Goal: Learn about a topic

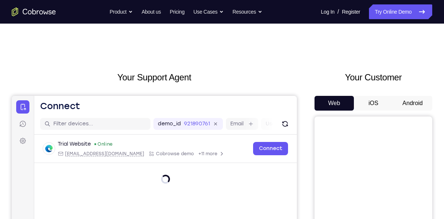
click at [415, 107] on button "Android" at bounding box center [412, 103] width 39 height 15
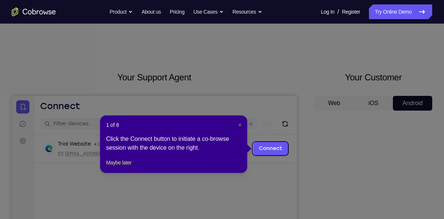
click at [238, 124] on span "×" at bounding box center [239, 125] width 3 height 6
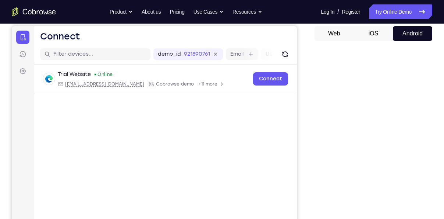
scroll to position [70, 0]
click at [309, 124] on div "Your Support Agent Your Customer Web iOS Android" at bounding box center [222, 137] width 421 height 272
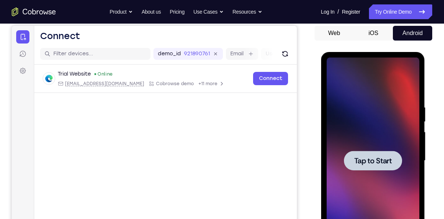
scroll to position [0, 0]
click at [365, 157] on span "Tap to Start" at bounding box center [373, 160] width 38 height 7
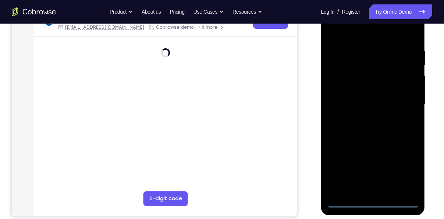
scroll to position [129, 0]
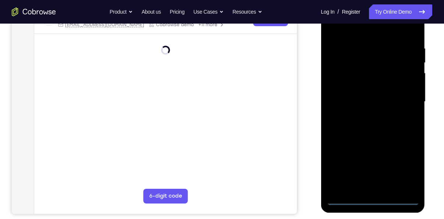
click at [373, 198] on div at bounding box center [372, 102] width 93 height 206
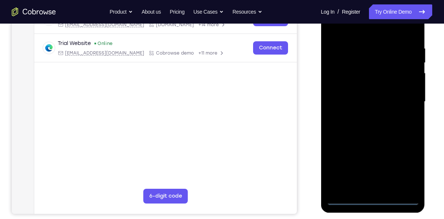
click at [373, 198] on div at bounding box center [372, 102] width 93 height 206
click at [405, 172] on div at bounding box center [372, 102] width 93 height 206
click at [409, 160] on div at bounding box center [372, 102] width 93 height 206
click at [357, 32] on div at bounding box center [372, 102] width 93 height 206
click at [404, 100] on div at bounding box center [372, 102] width 93 height 206
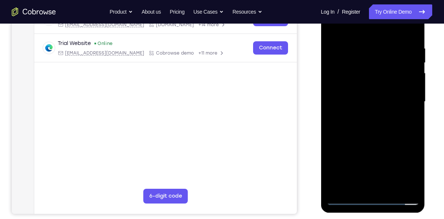
click at [363, 116] on div at bounding box center [372, 102] width 93 height 206
click at [357, 94] on div at bounding box center [372, 102] width 93 height 206
click at [359, 88] on div at bounding box center [372, 102] width 93 height 206
click at [355, 102] on div at bounding box center [372, 102] width 93 height 206
click at [357, 132] on div at bounding box center [372, 102] width 93 height 206
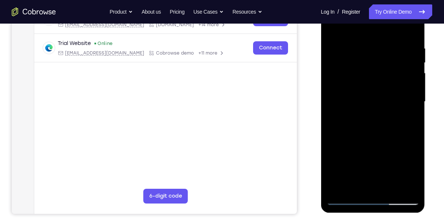
click at [380, 135] on div at bounding box center [372, 102] width 93 height 206
click at [415, 134] on div at bounding box center [372, 102] width 93 height 206
click at [414, 134] on div at bounding box center [372, 102] width 93 height 206
click at [413, 88] on div at bounding box center [372, 102] width 93 height 206
click at [393, 186] on div at bounding box center [372, 102] width 93 height 206
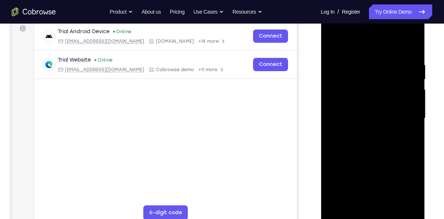
scroll to position [110, 0]
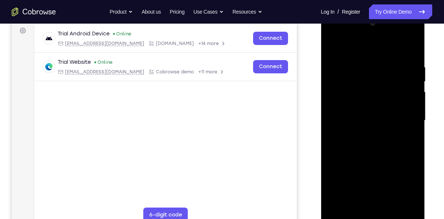
click at [393, 204] on div at bounding box center [372, 120] width 93 height 206
click at [384, 159] on div at bounding box center [372, 120] width 93 height 206
click at [369, 119] on div at bounding box center [372, 120] width 93 height 206
click at [350, 200] on div at bounding box center [372, 120] width 93 height 206
click at [353, 138] on div at bounding box center [372, 120] width 93 height 206
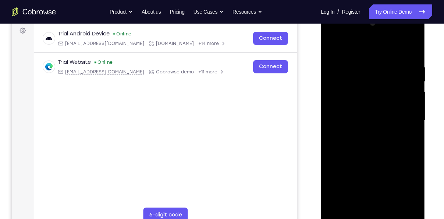
click at [405, 137] on div at bounding box center [372, 120] width 93 height 206
click at [355, 99] on div at bounding box center [372, 120] width 93 height 206
drag, startPoint x: 354, startPoint y: 102, endPoint x: 375, endPoint y: 97, distance: 21.1
click at [375, 97] on div at bounding box center [372, 120] width 93 height 206
click at [370, 165] on div at bounding box center [372, 120] width 93 height 206
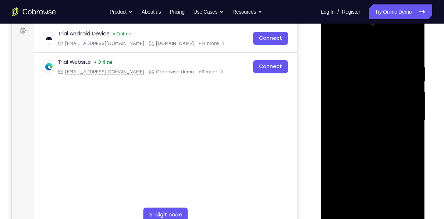
click at [408, 138] on div at bounding box center [372, 120] width 93 height 206
drag, startPoint x: 380, startPoint y: 139, endPoint x: 387, endPoint y: 138, distance: 7.1
click at [387, 138] on div at bounding box center [372, 120] width 93 height 206
click at [380, 139] on div at bounding box center [372, 120] width 93 height 206
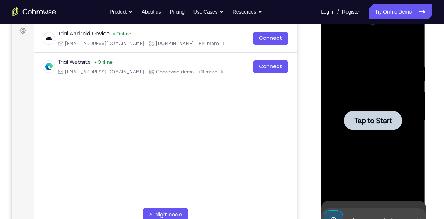
drag, startPoint x: 380, startPoint y: 139, endPoint x: 387, endPoint y: 137, distance: 7.3
click at [387, 12] on div "Tap to Start" at bounding box center [373, 12] width 104 height 0
click at [382, 119] on span "Tap to Start" at bounding box center [373, 120] width 38 height 7
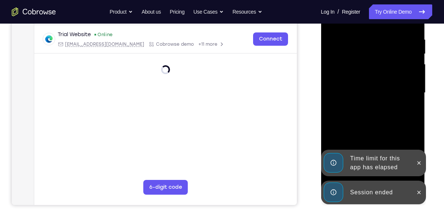
scroll to position [139, 0]
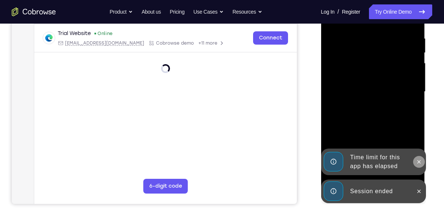
click at [418, 159] on icon at bounding box center [419, 162] width 6 height 6
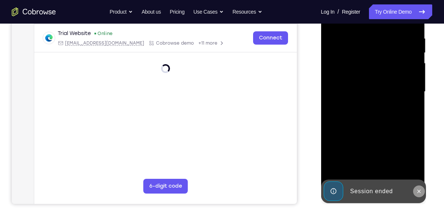
click at [424, 189] on button at bounding box center [419, 191] width 12 height 12
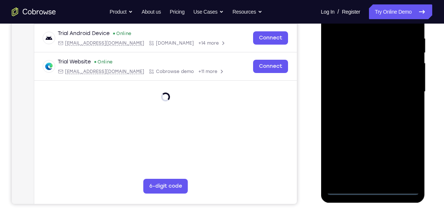
click at [376, 191] on div at bounding box center [372, 92] width 93 height 206
click at [378, 188] on div at bounding box center [372, 92] width 93 height 206
click at [372, 188] on div at bounding box center [372, 92] width 93 height 206
click at [408, 153] on div at bounding box center [372, 92] width 93 height 206
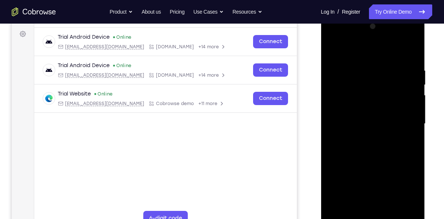
click at [353, 52] on div at bounding box center [372, 124] width 93 height 206
click at [403, 116] on div at bounding box center [372, 124] width 93 height 206
click at [367, 138] on div at bounding box center [372, 124] width 93 height 206
click at [366, 108] on div at bounding box center [372, 124] width 93 height 206
click at [361, 113] on div at bounding box center [372, 124] width 93 height 206
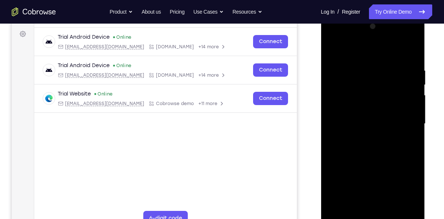
click at [382, 118] on div at bounding box center [372, 124] width 93 height 206
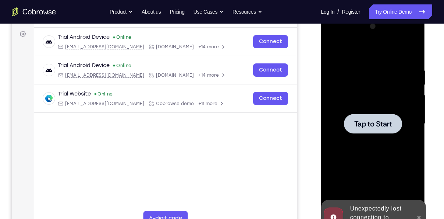
click at [373, 122] on span "Tap to Start" at bounding box center [373, 123] width 38 height 7
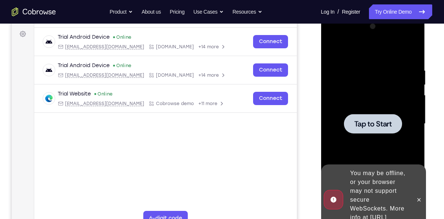
click at [360, 127] on span "Tap to Start" at bounding box center [373, 123] width 38 height 7
click at [367, 110] on div at bounding box center [372, 124] width 93 height 206
click at [386, 128] on div at bounding box center [373, 123] width 58 height 19
click at [420, 196] on icon at bounding box center [419, 199] width 6 height 6
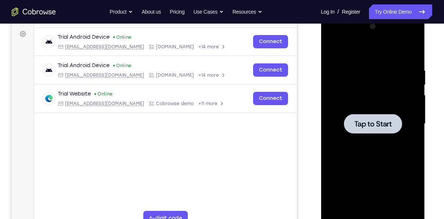
click at [362, 129] on div at bounding box center [373, 123] width 58 height 19
click at [365, 127] on span "Tap to Start" at bounding box center [373, 123] width 38 height 7
click at [378, 124] on span "Tap to Start" at bounding box center [373, 123] width 38 height 7
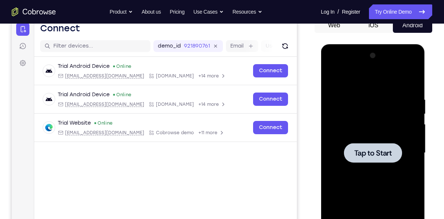
scroll to position [77, 0]
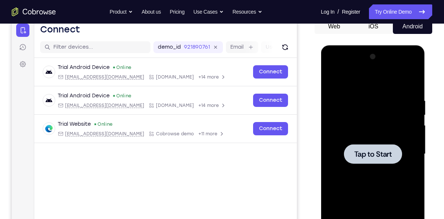
click at [372, 157] on span "Tap to Start" at bounding box center [373, 153] width 38 height 7
click at [376, 155] on span "Tap to Start" at bounding box center [373, 153] width 38 height 7
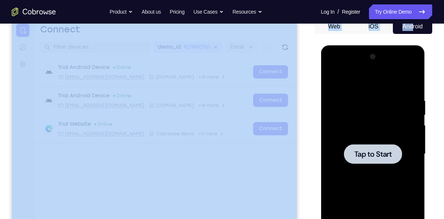
click at [413, 26] on button "Android" at bounding box center [412, 26] width 39 height 15
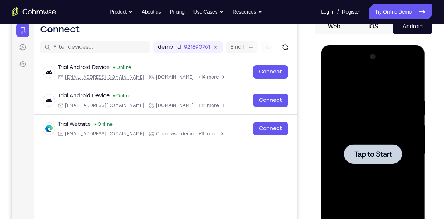
drag, startPoint x: 413, startPoint y: 26, endPoint x: 441, endPoint y: 77, distance: 58.6
click at [441, 77] on div "Your Support Agent Your Customer Web iOS Android Next Steps We’d be happy to gi…" at bounding box center [222, 189] width 444 height 485
click at [374, 167] on div at bounding box center [372, 154] width 93 height 206
click at [373, 147] on div at bounding box center [373, 153] width 58 height 19
click at [353, 138] on div at bounding box center [372, 154] width 93 height 206
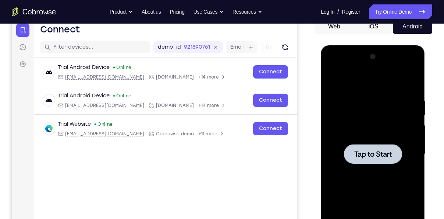
click at [370, 147] on div at bounding box center [373, 153] width 58 height 19
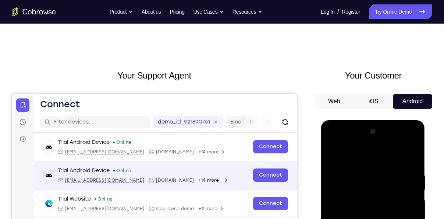
scroll to position [0, 0]
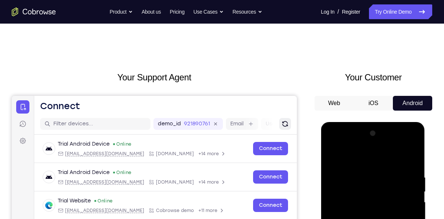
click at [283, 127] on icon "Refresh" at bounding box center [284, 123] width 7 height 7
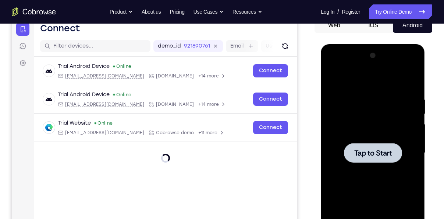
scroll to position [78, 0]
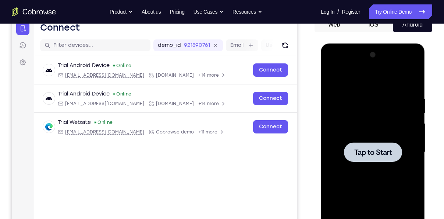
click at [365, 150] on span "Tap to Start" at bounding box center [373, 151] width 38 height 7
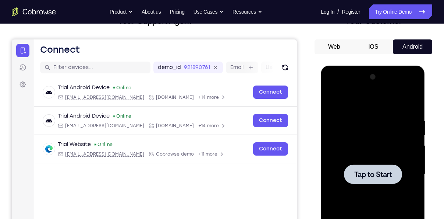
scroll to position [56, 0]
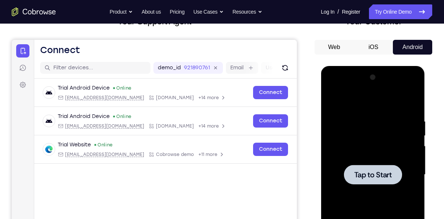
click at [372, 49] on button "iOS" at bounding box center [373, 47] width 39 height 15
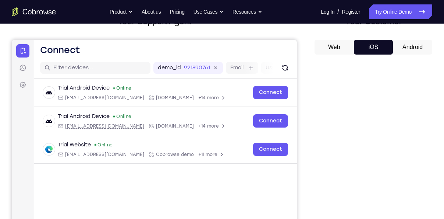
click at [419, 45] on button "Android" at bounding box center [412, 47] width 39 height 15
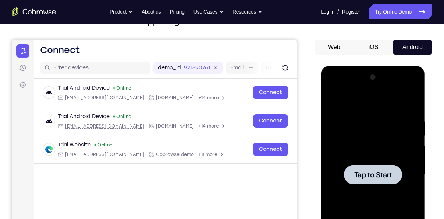
click at [382, 173] on span "Tap to Start" at bounding box center [373, 174] width 38 height 7
click at [369, 162] on div at bounding box center [372, 174] width 93 height 206
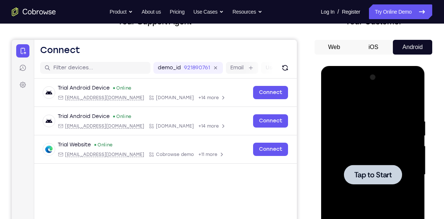
click at [379, 180] on div at bounding box center [373, 173] width 58 height 19
click at [375, 169] on div at bounding box center [373, 173] width 58 height 19
click at [369, 181] on div at bounding box center [373, 173] width 58 height 19
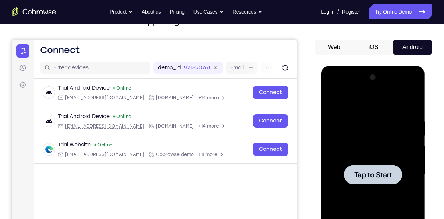
click at [369, 181] on div at bounding box center [373, 173] width 58 height 19
click at [26, 67] on link "Sessions" at bounding box center [22, 67] width 13 height 13
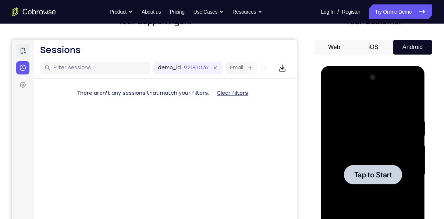
click at [26, 50] on link "Connect" at bounding box center [22, 50] width 13 height 13
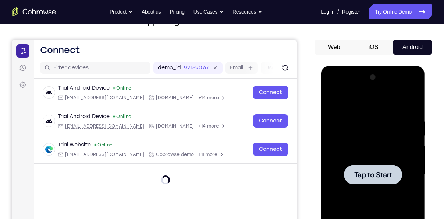
click at [26, 50] on link "Connect" at bounding box center [22, 50] width 13 height 13
click at [395, 166] on div at bounding box center [373, 173] width 58 height 19
click at [337, 52] on button "Web" at bounding box center [334, 47] width 39 height 15
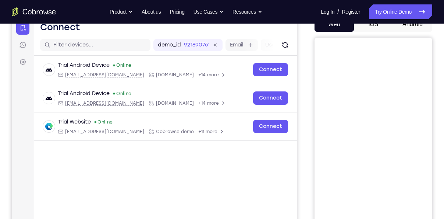
scroll to position [60, 0]
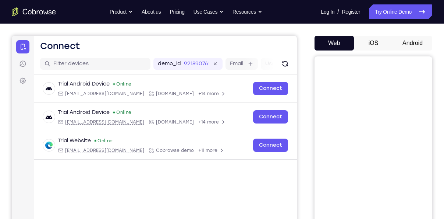
click at [414, 41] on button "Android" at bounding box center [412, 43] width 39 height 15
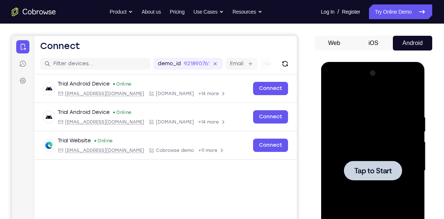
click at [370, 163] on div at bounding box center [373, 169] width 58 height 19
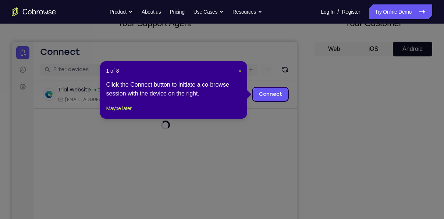
drag, startPoint x: 236, startPoint y: 73, endPoint x: 241, endPoint y: 71, distance: 5.1
click at [241, 71] on header "1 of 8 ×" at bounding box center [173, 70] width 135 height 7
drag, startPoint x: 241, startPoint y: 71, endPoint x: 229, endPoint y: 29, distance: 43.2
click at [241, 71] on span "×" at bounding box center [239, 71] width 3 height 6
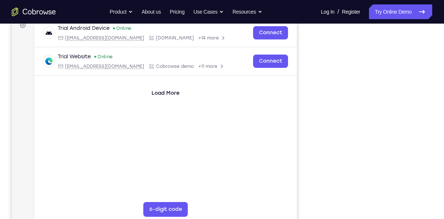
scroll to position [115, 0]
